Goal: Information Seeking & Learning: Learn about a topic

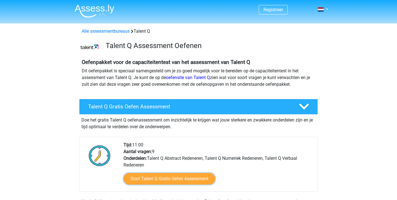
click at [157, 176] on link "Start Talent Q Gratis Oefen Assessment" at bounding box center [170, 179] width 92 height 12
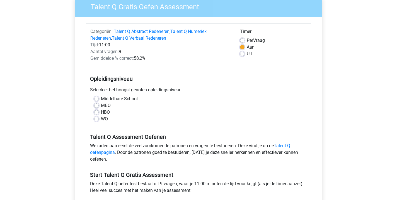
scroll to position [50, 0]
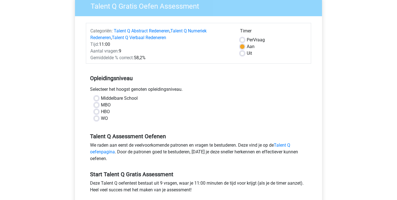
click at [105, 112] on label "HBO" at bounding box center [105, 111] width 9 height 7
click at [99, 112] on input "HBO" at bounding box center [96, 111] width 4 height 6
radio input "true"
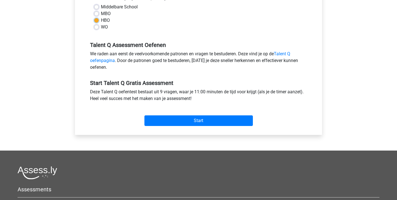
scroll to position [145, 0]
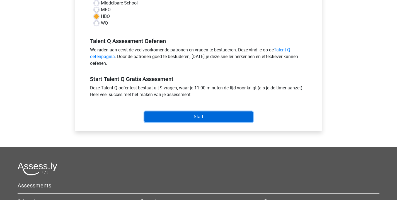
click at [158, 120] on input "Start" at bounding box center [199, 116] width 109 height 11
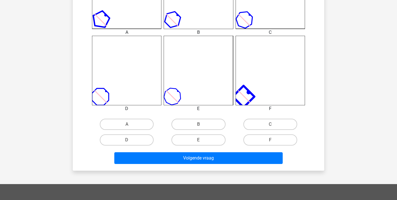
scroll to position [199, 0]
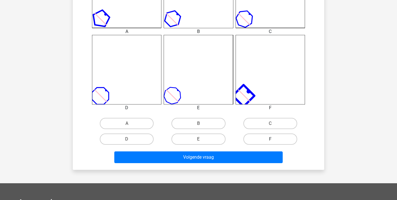
click at [264, 140] on label "F" at bounding box center [271, 138] width 54 height 11
click at [270, 140] on input "F" at bounding box center [272, 141] width 4 height 4
radio input "true"
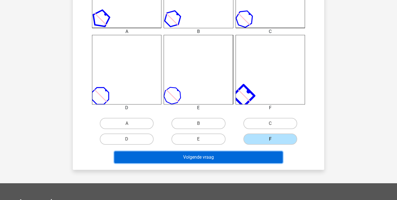
click at [222, 157] on button "Volgende vraag" at bounding box center [198, 157] width 169 height 12
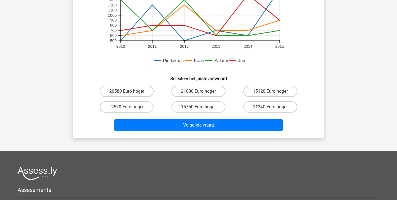
scroll to position [166, 0]
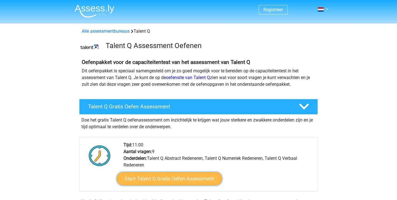
click at [179, 177] on link "Start Talent Q Gratis Oefen Assessment" at bounding box center [169, 178] width 105 height 13
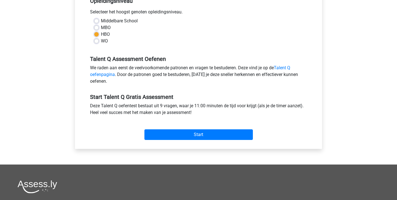
scroll to position [140, 0]
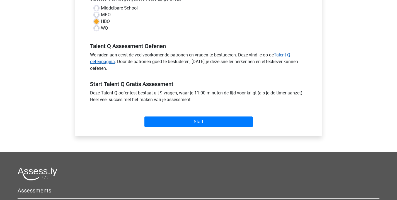
click at [281, 56] on link "Talent Q oefenpagina" at bounding box center [190, 58] width 200 height 12
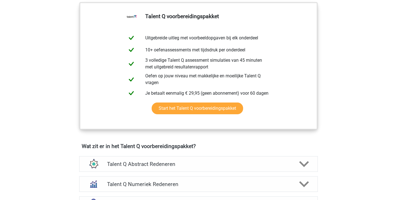
scroll to position [217, 0]
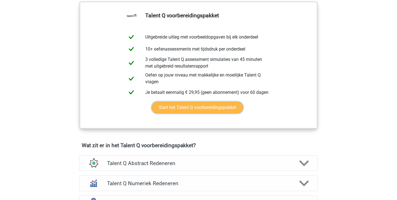
click at [179, 108] on link "Start het Talent Q voorbereidingspakket" at bounding box center [198, 108] width 92 height 12
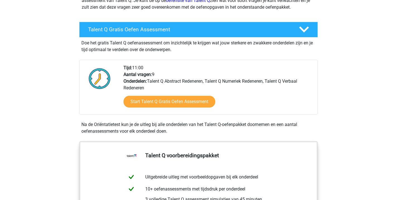
scroll to position [74, 0]
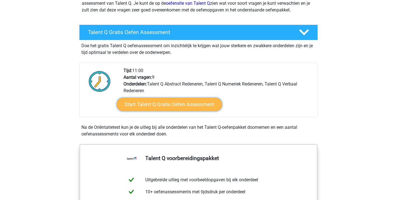
click at [148, 103] on link "Start Talent Q Gratis Oefen Assessment" at bounding box center [169, 104] width 105 height 13
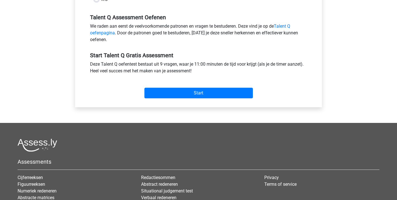
scroll to position [171, 0]
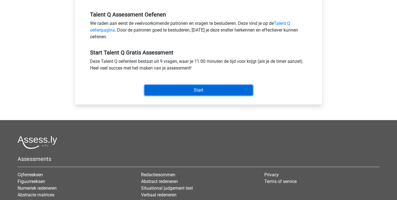
click at [163, 95] on input "Start" at bounding box center [199, 90] width 109 height 11
